Goal: Transaction & Acquisition: Book appointment/travel/reservation

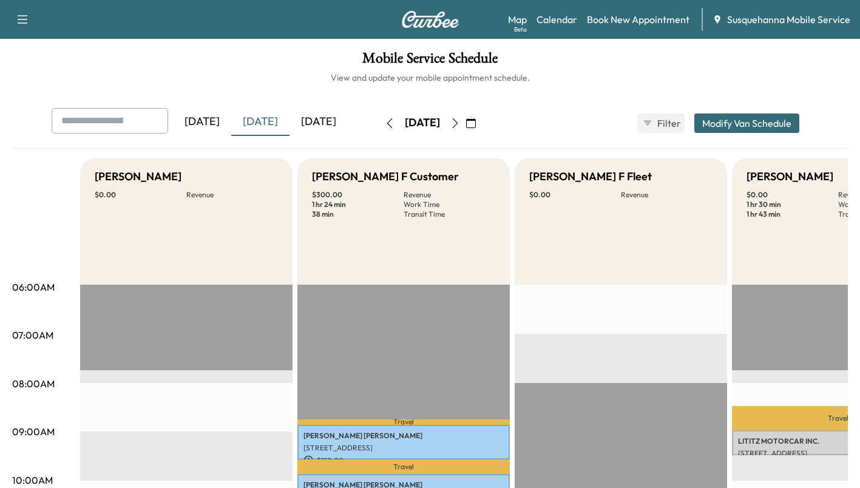
scroll to position [0, 356]
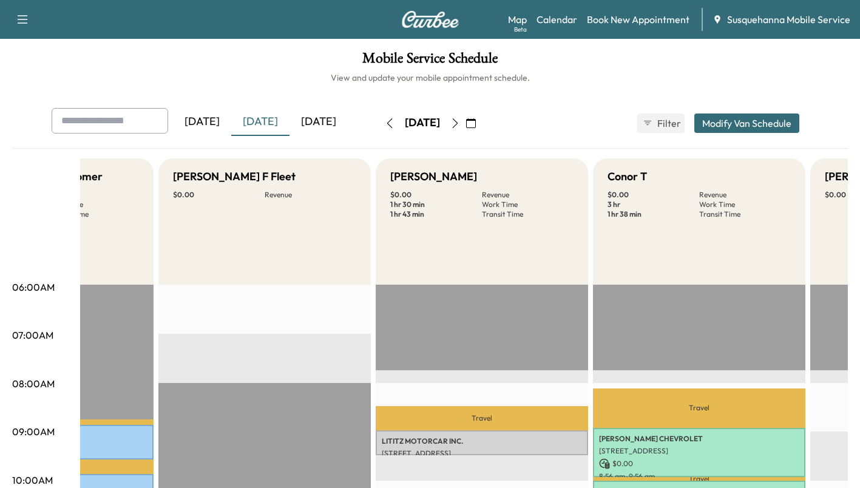
click at [622, 25] on link "Book New Appointment" at bounding box center [638, 19] width 103 height 15
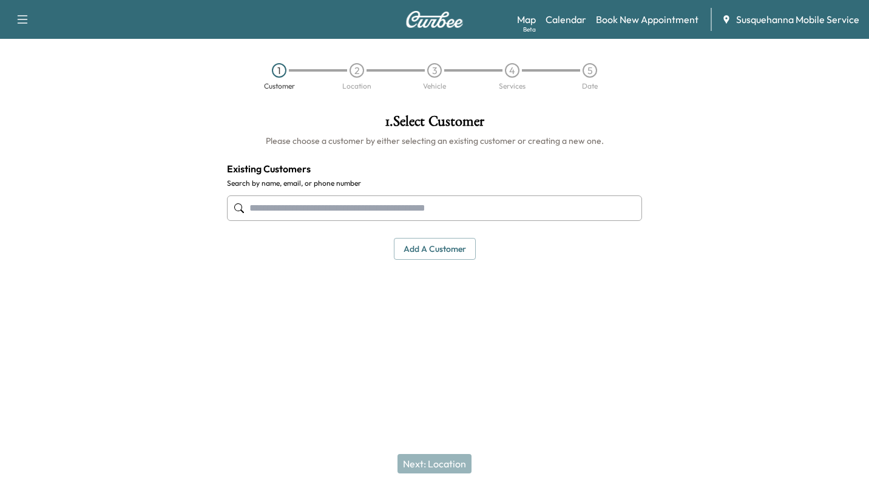
click at [440, 219] on input "text" at bounding box center [434, 207] width 415 height 25
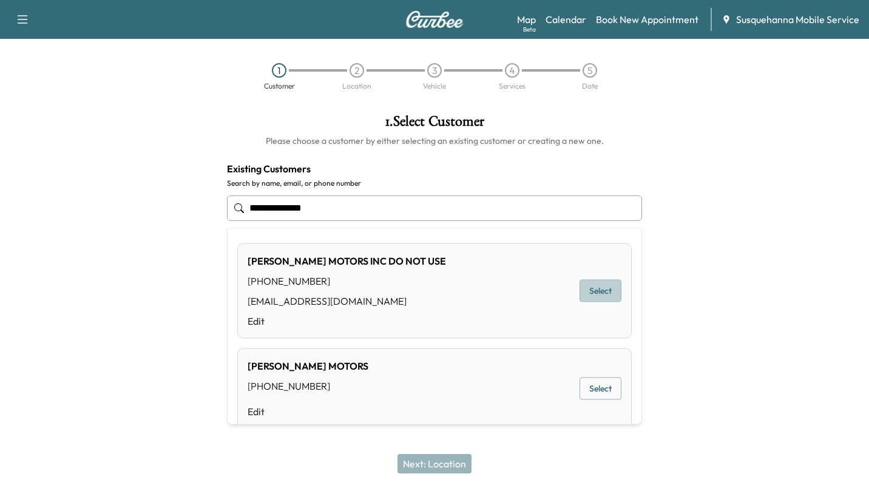
click at [583, 292] on button "Select" at bounding box center [601, 291] width 42 height 22
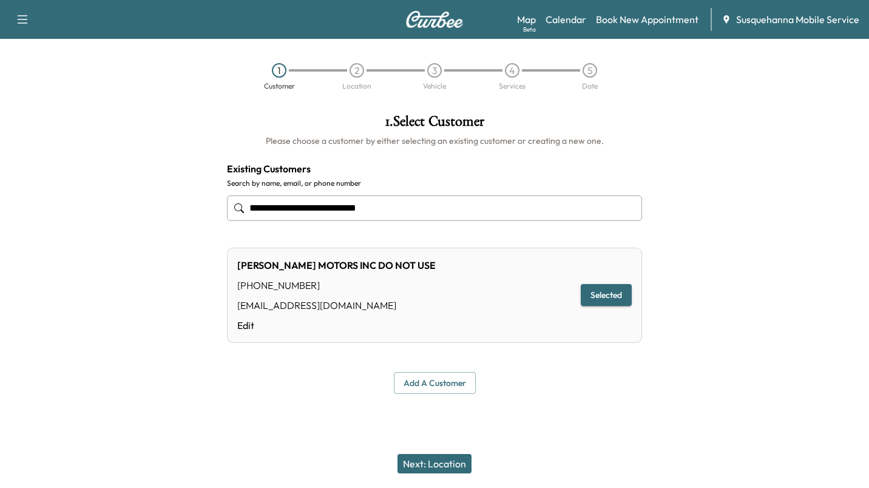
type input "**********"
click at [438, 457] on button "Next: Location" at bounding box center [435, 463] width 74 height 19
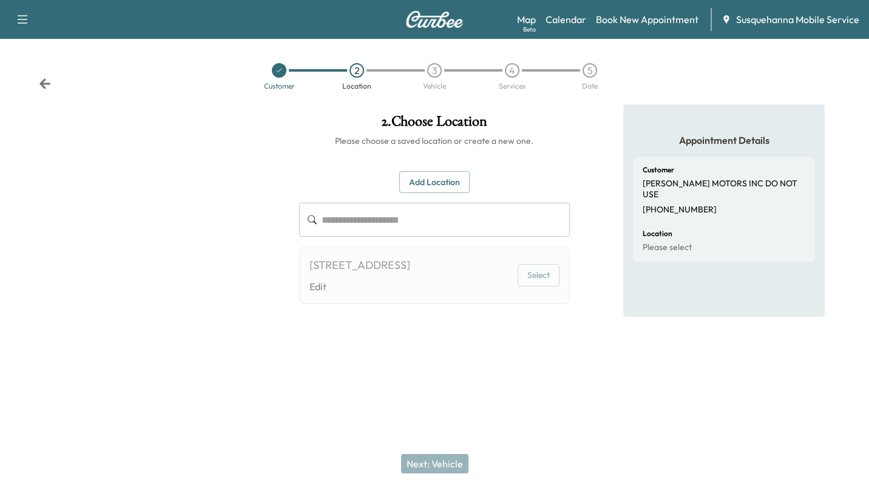
click at [553, 275] on button "Select" at bounding box center [539, 275] width 42 height 22
click at [531, 279] on button "Select" at bounding box center [539, 275] width 42 height 22
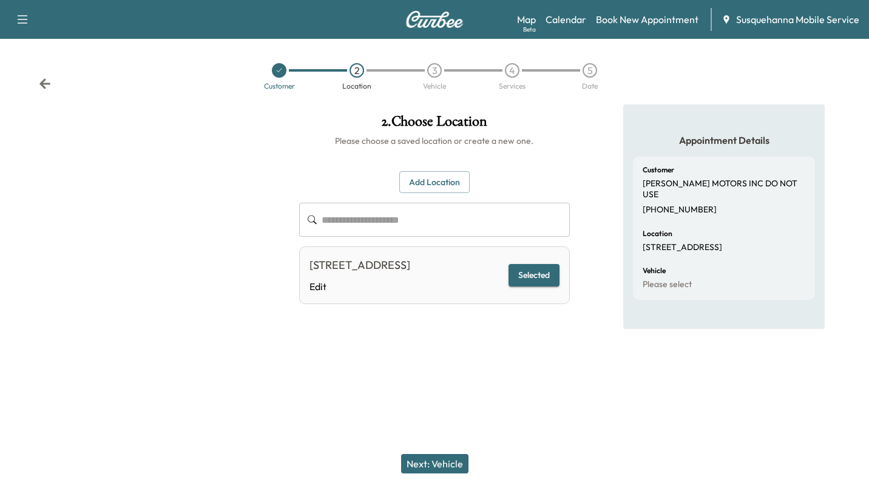
click at [446, 459] on button "Next: Vehicle" at bounding box center [434, 463] width 67 height 19
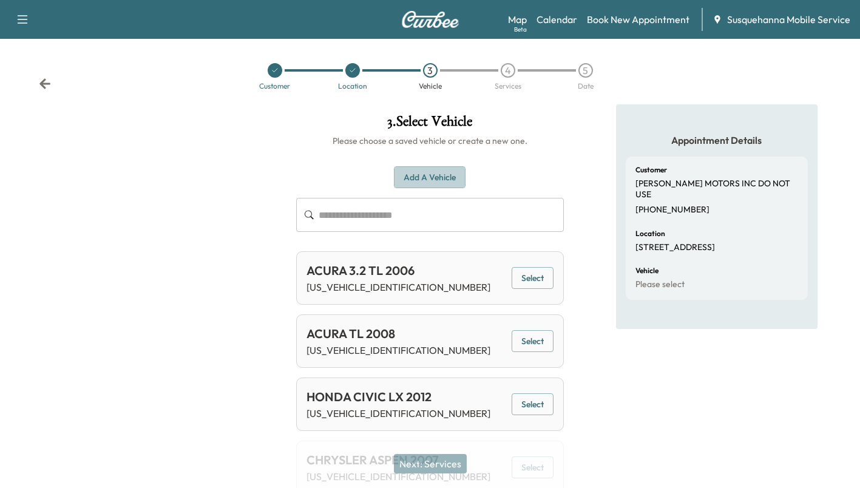
click at [426, 178] on button "Add a Vehicle" at bounding box center [430, 177] width 72 height 22
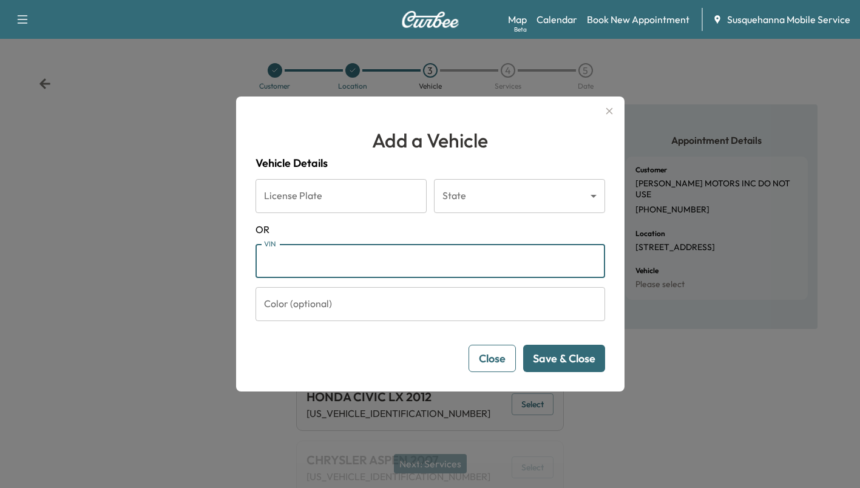
click at [428, 250] on input "VIN" at bounding box center [431, 261] width 350 height 34
paste input "**********"
type input "**********"
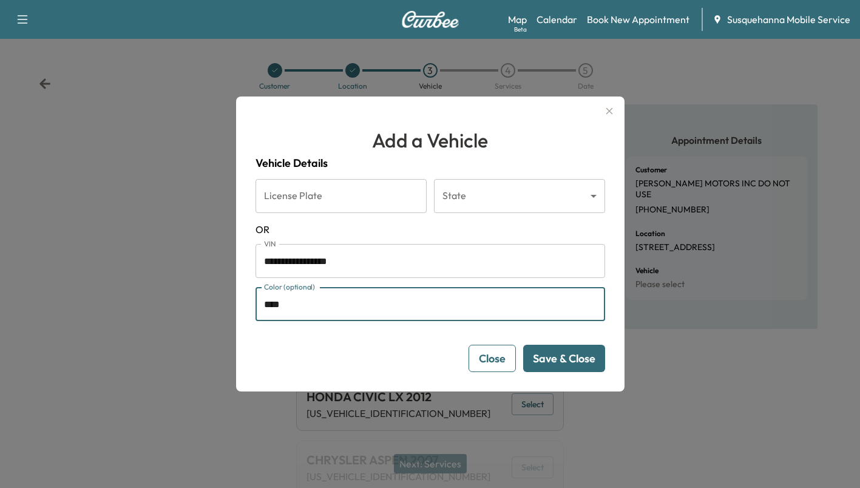
type input "****"
click at [549, 356] on button "Save & Close" at bounding box center [564, 358] width 82 height 27
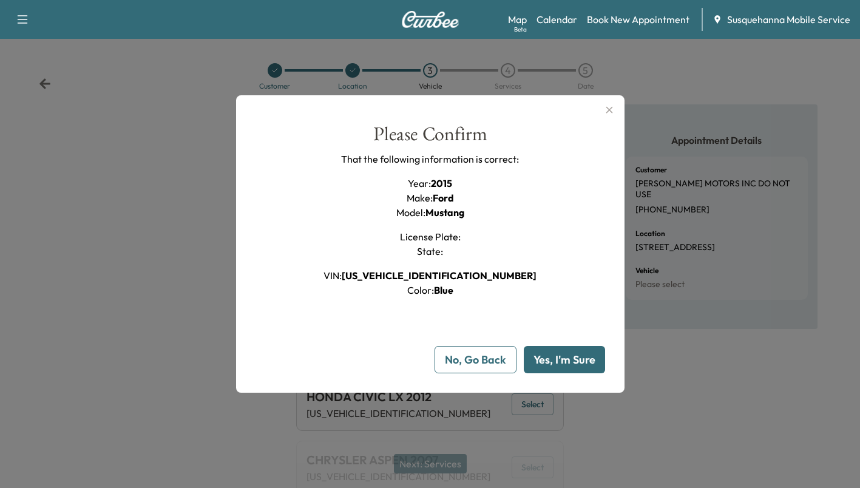
click at [548, 356] on button "Yes, I'm Sure" at bounding box center [564, 359] width 81 height 27
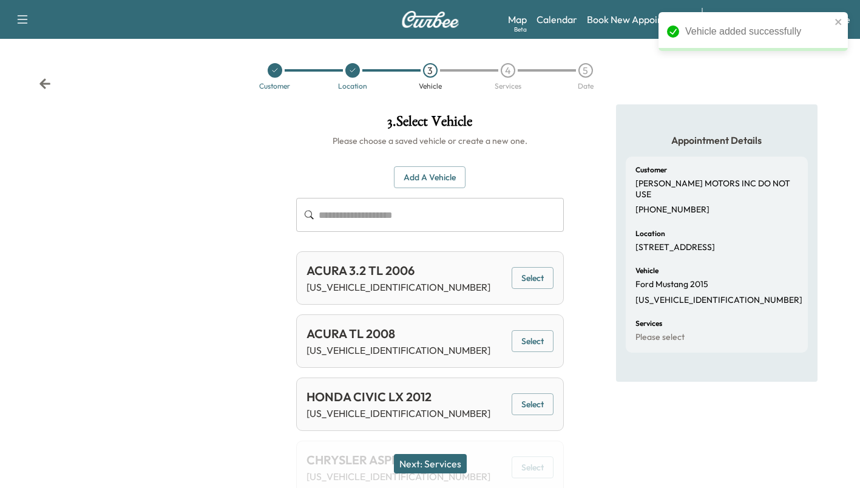
click at [454, 458] on button "Next: Services" at bounding box center [430, 463] width 73 height 19
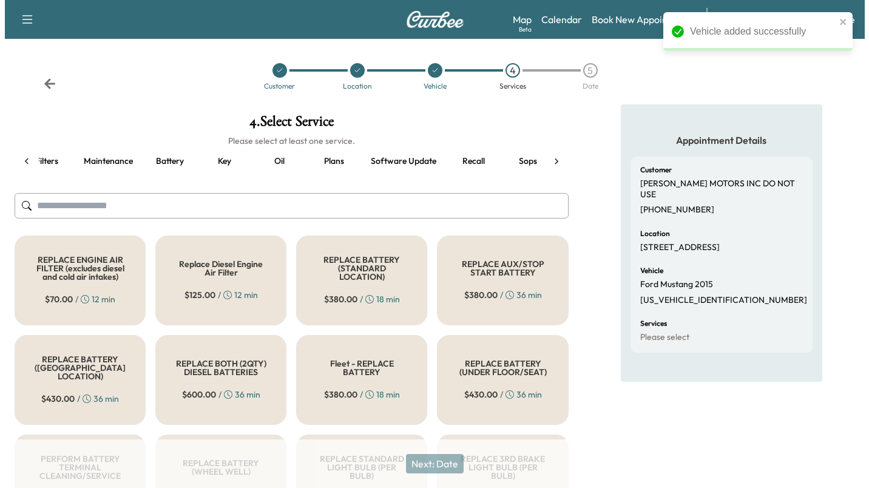
scroll to position [0, 75]
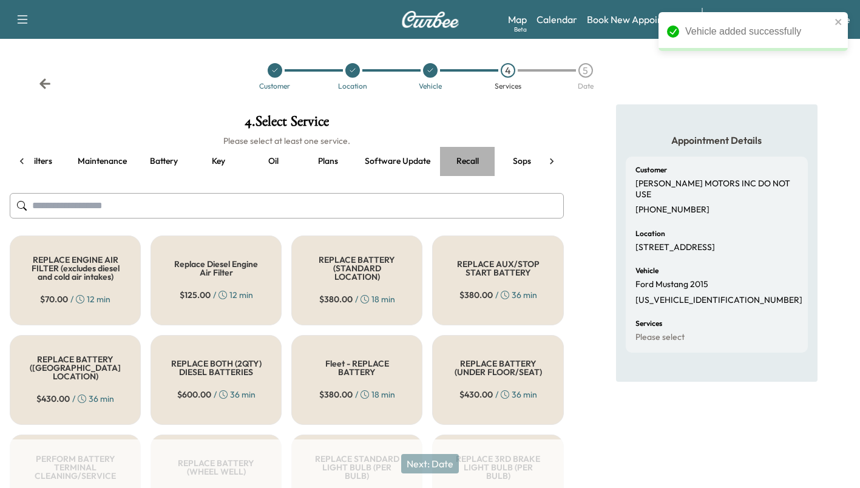
click at [470, 160] on button "Recall" at bounding box center [467, 161] width 55 height 29
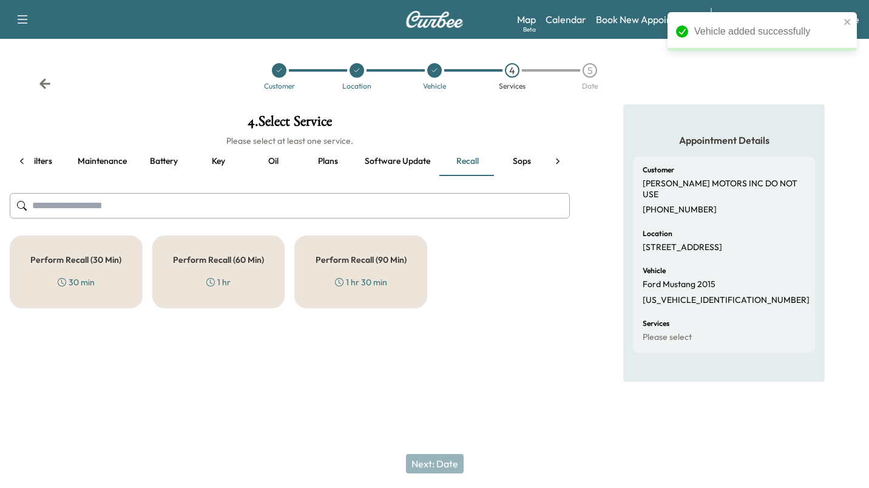
click at [117, 266] on div "Perform Recall (30 Min) 30 min" at bounding box center [76, 272] width 133 height 73
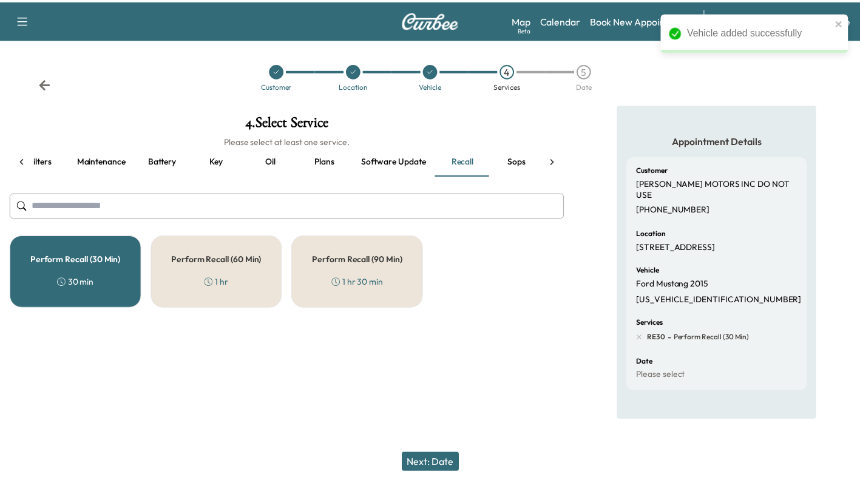
scroll to position [0, 138]
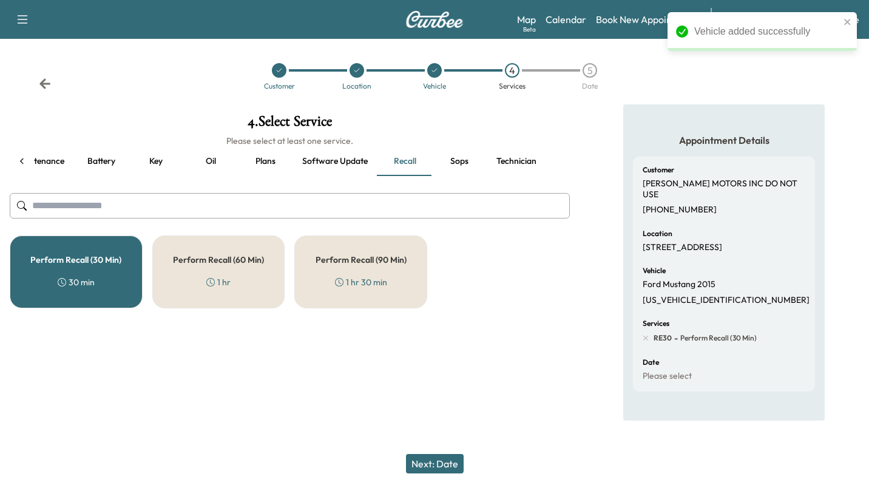
click at [552, 160] on div "all Filters Maintenance Battery Key Oil Plans Software update Recall Sops Techn…" at bounding box center [290, 161] width 560 height 29
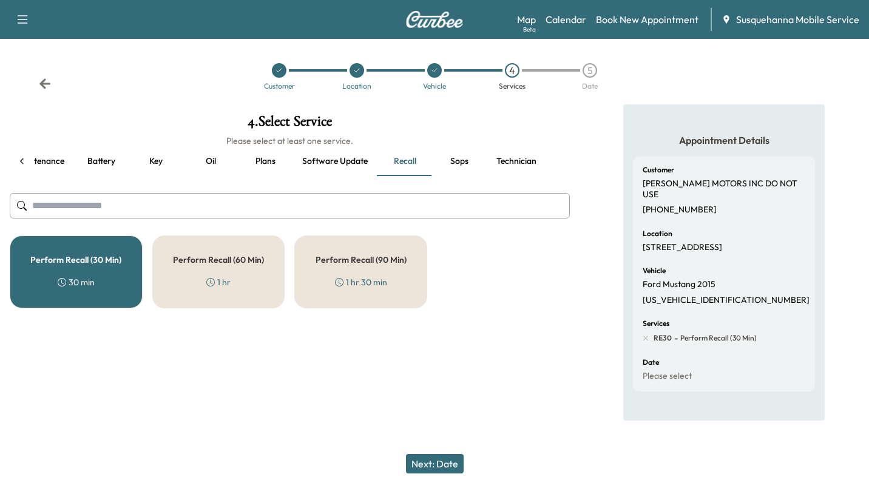
click at [526, 165] on button "Technician" at bounding box center [516, 161] width 59 height 29
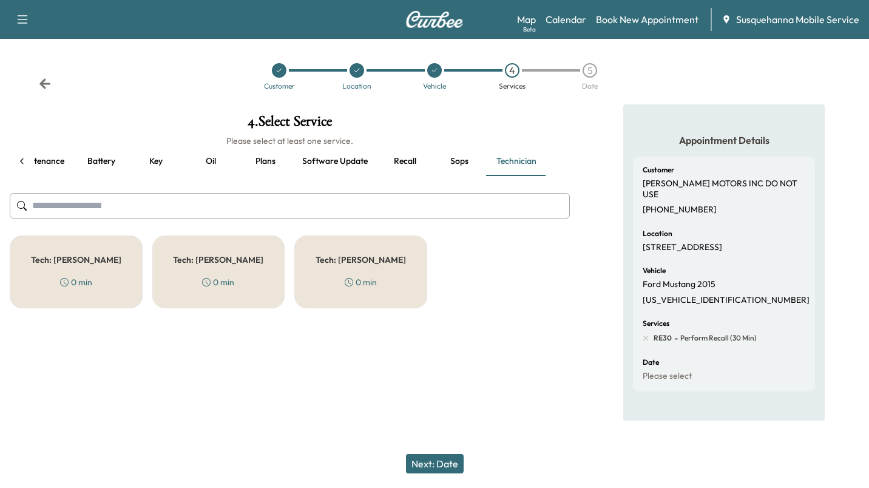
click at [104, 265] on div "Tech: Colton M 0 min" at bounding box center [76, 272] width 133 height 73
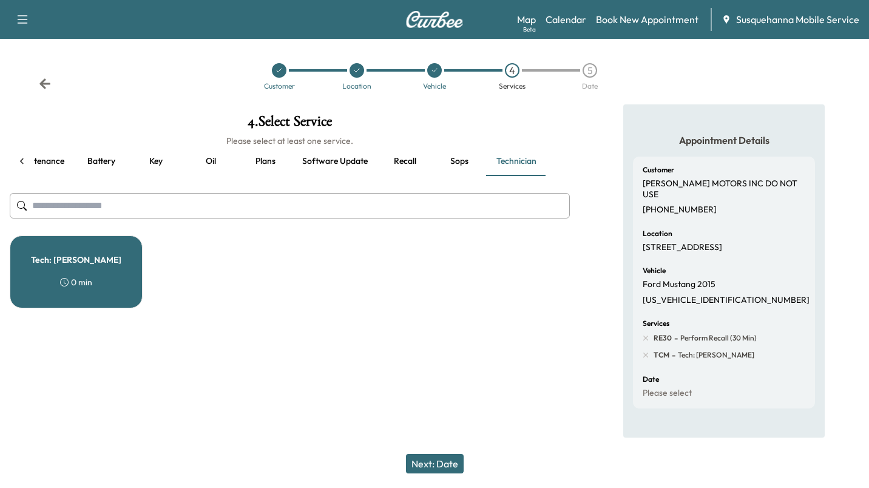
click at [413, 461] on button "Next: Date" at bounding box center [435, 463] width 58 height 19
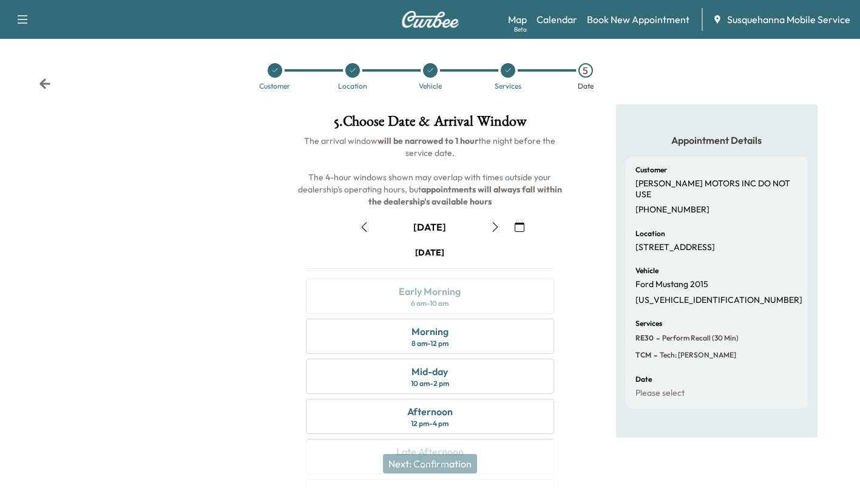
click at [373, 232] on button "button" at bounding box center [364, 226] width 21 height 19
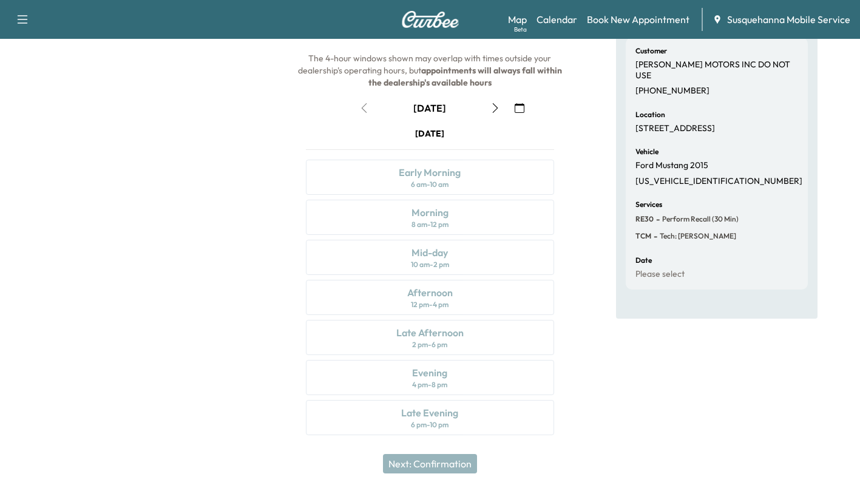
click at [499, 108] on icon "button" at bounding box center [496, 108] width 10 height 10
click at [466, 208] on div "Morning 8 am - 12 pm" at bounding box center [430, 217] width 248 height 35
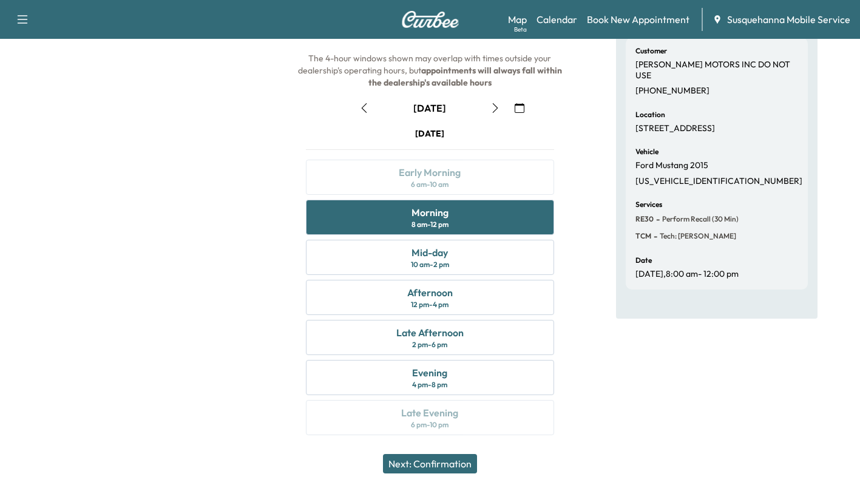
click at [441, 464] on button "Next: Confirmation" at bounding box center [430, 463] width 94 height 19
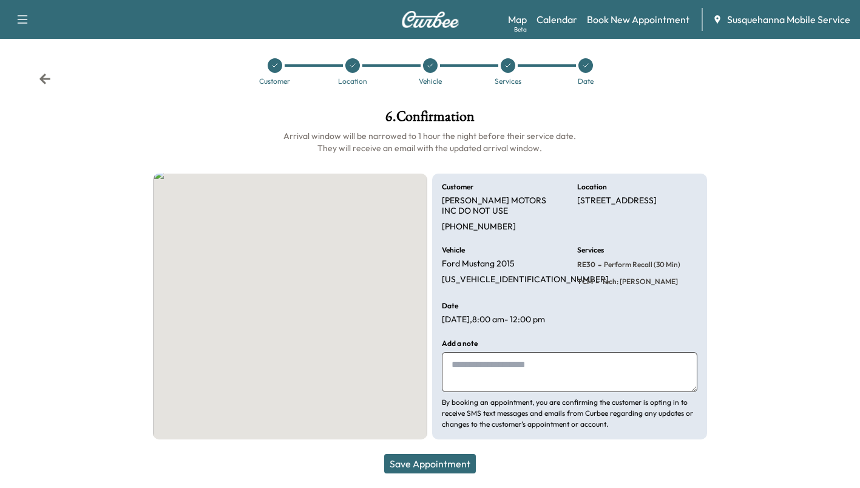
click at [441, 464] on button "Save Appointment" at bounding box center [430, 463] width 92 height 19
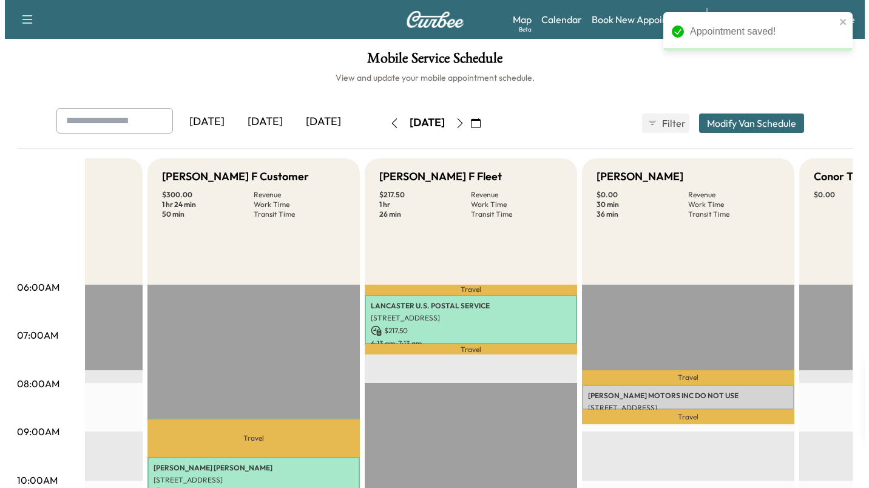
scroll to position [21, 0]
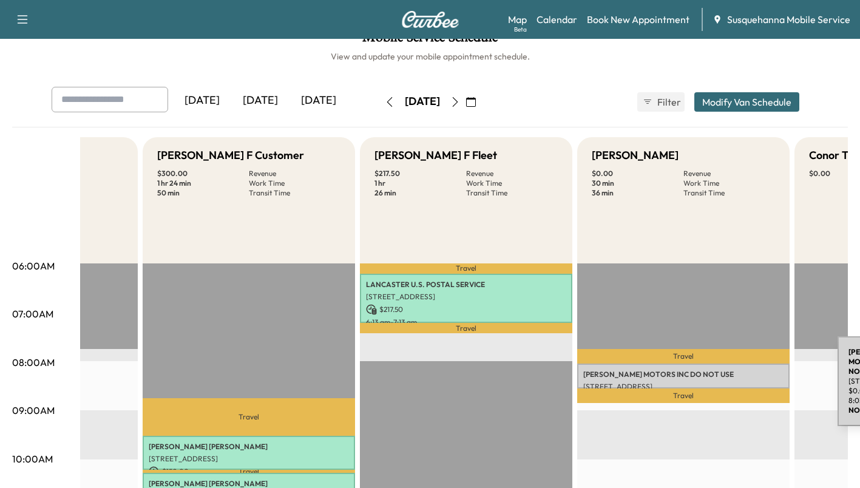
click at [747, 379] on div "[PERSON_NAME] MOTORS INC DO NOT USE [STREET_ADDRESS] $ 0.00 8:03 am - 8:33 am" at bounding box center [683, 376] width 212 height 24
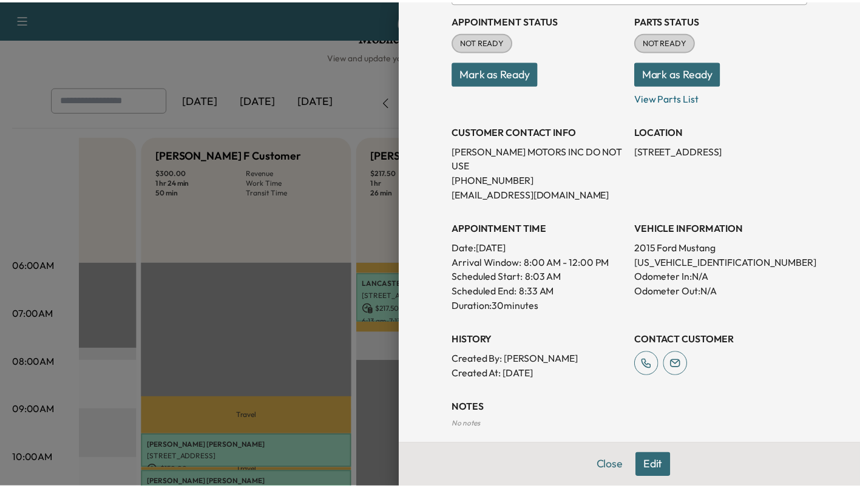
scroll to position [0, 0]
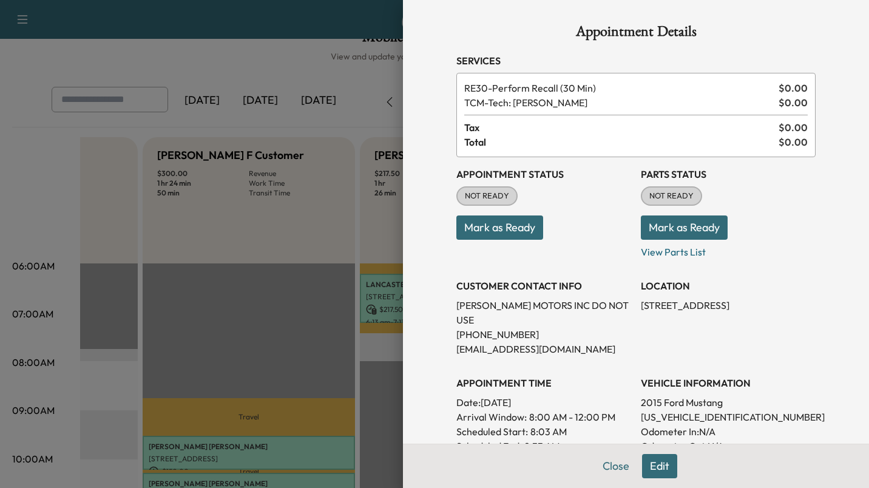
click at [674, 222] on button "Mark as Ready" at bounding box center [684, 228] width 87 height 24
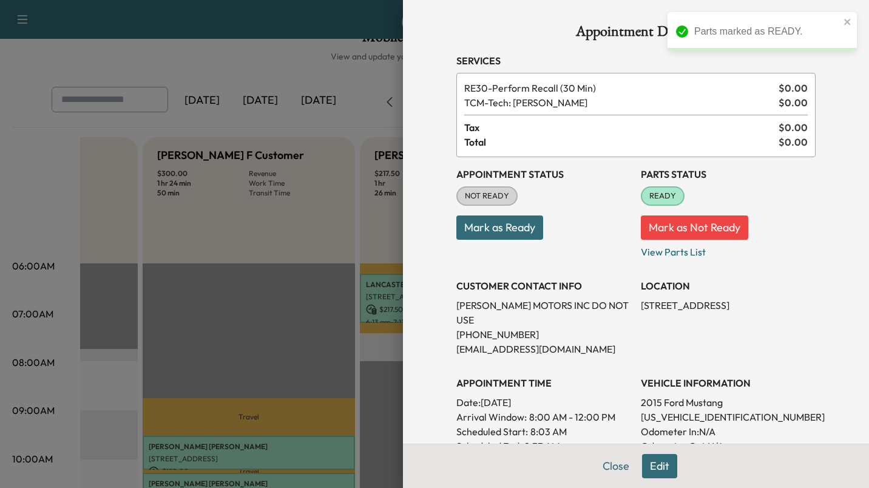
click at [512, 229] on button "Mark as Ready" at bounding box center [500, 228] width 87 height 24
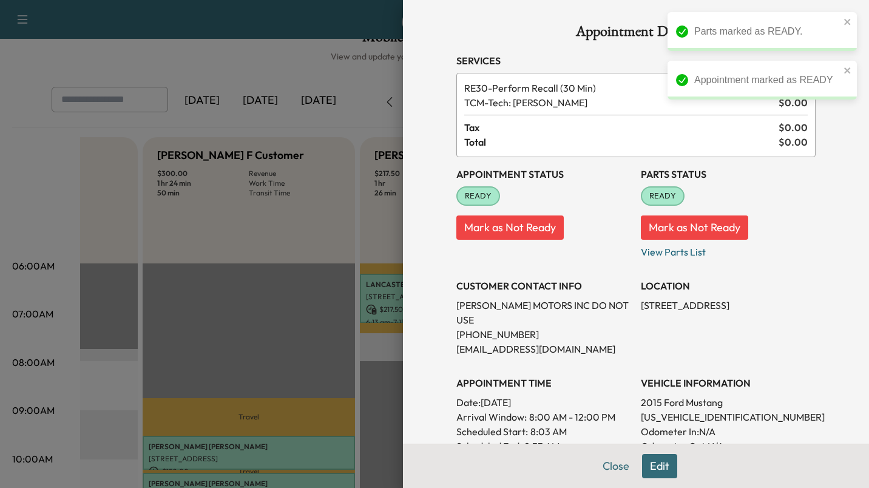
click at [616, 462] on button "Close" at bounding box center [616, 466] width 42 height 24
